Goal: Transaction & Acquisition: Purchase product/service

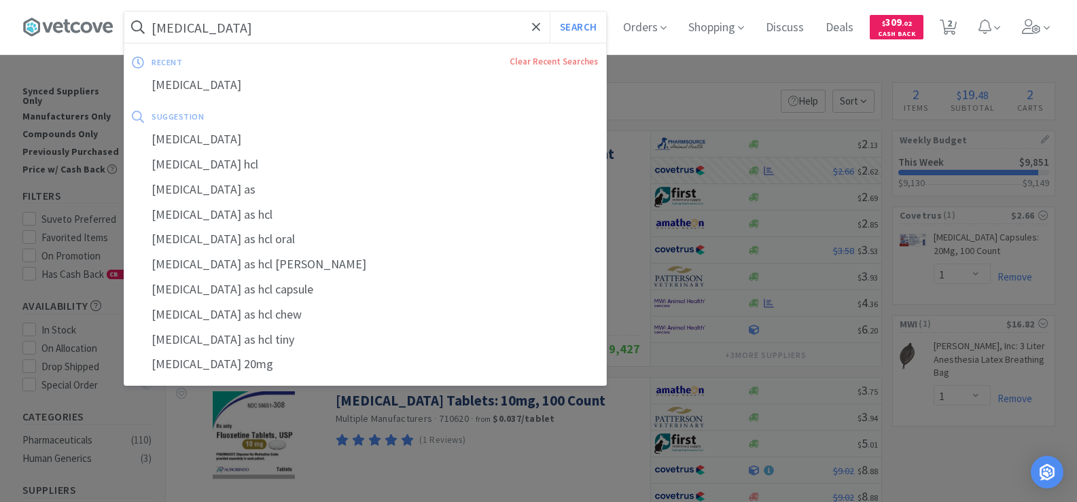
select select "1"
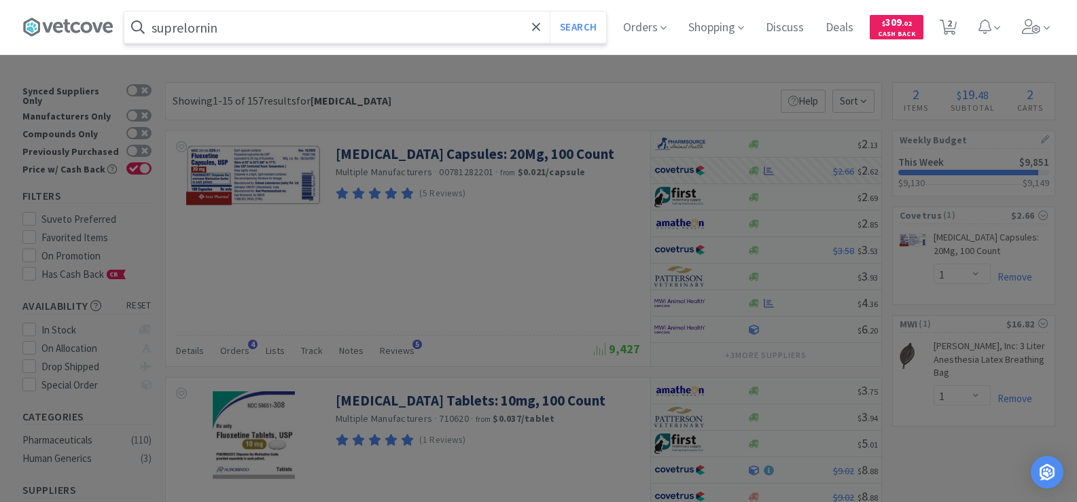
click at [550, 12] on button "Search" at bounding box center [578, 27] width 56 height 31
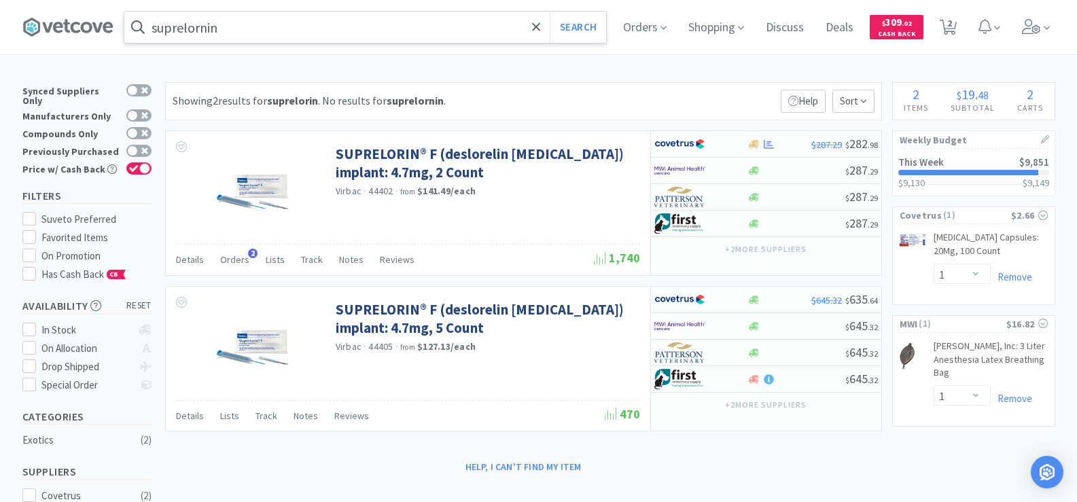
click at [232, 23] on input "suprelornin" at bounding box center [365, 27] width 482 height 31
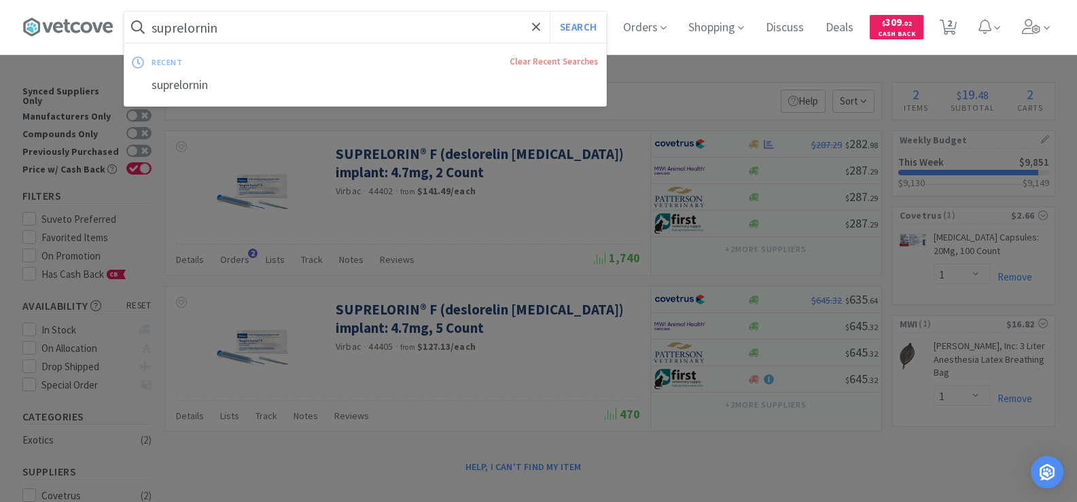
type input "c"
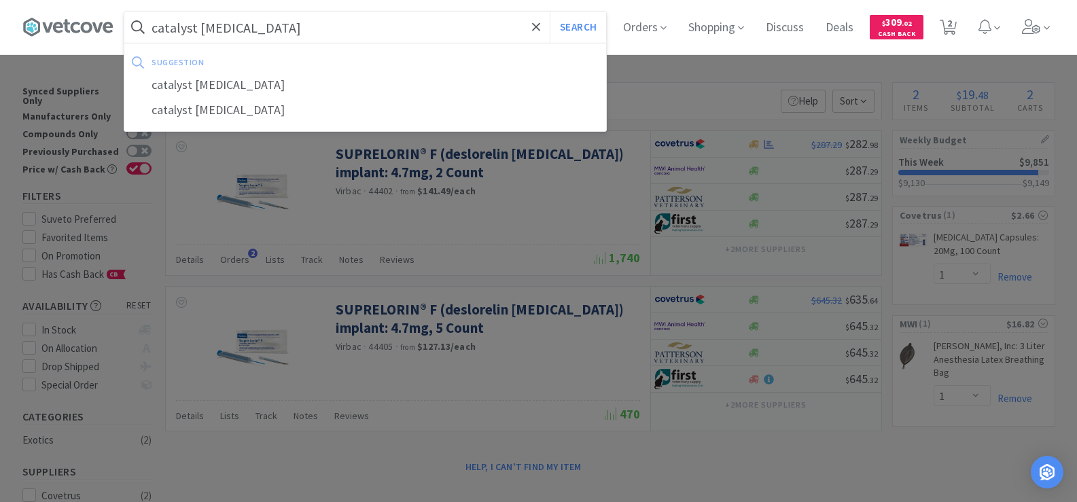
click at [550, 12] on button "Search" at bounding box center [578, 27] width 56 height 31
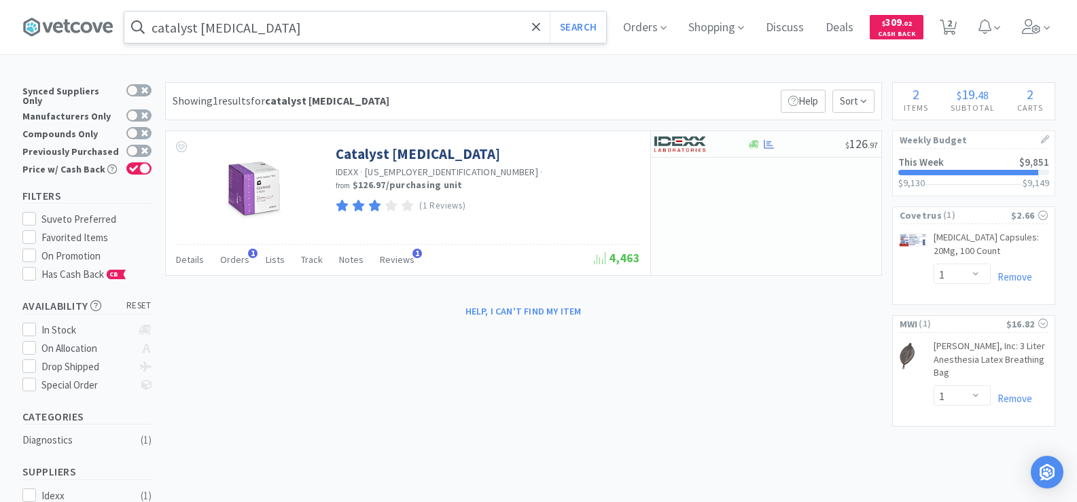
click at [262, 35] on input "catalyst [MEDICAL_DATA]" at bounding box center [365, 27] width 482 height 31
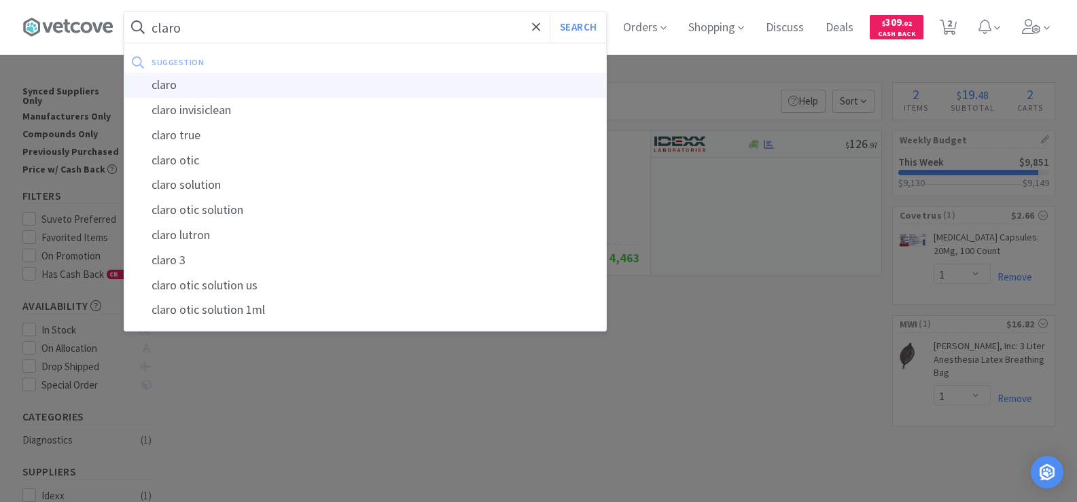
type input "claro"
click at [261, 82] on div "claro" at bounding box center [365, 85] width 482 height 25
